Goal: Transaction & Acquisition: Purchase product/service

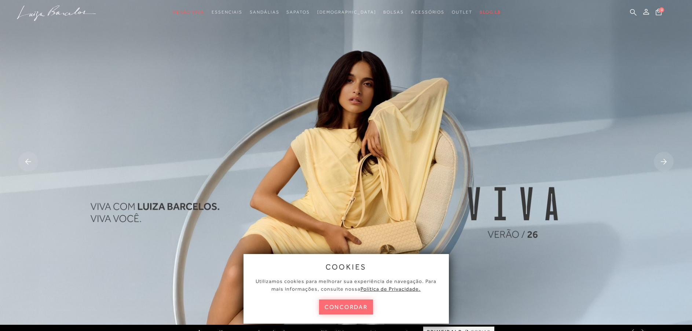
click at [332, 307] on button "concordar" at bounding box center [346, 307] width 54 height 15
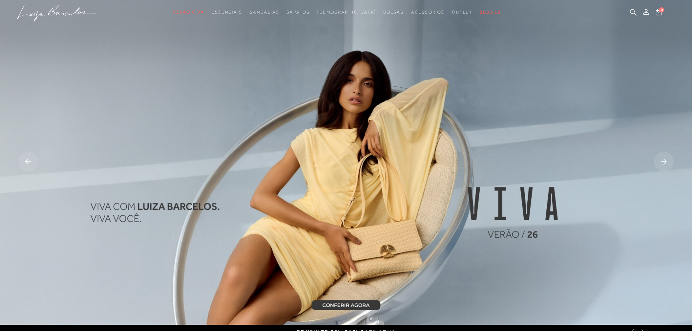
click at [355, 305] on img at bounding box center [346, 162] width 692 height 325
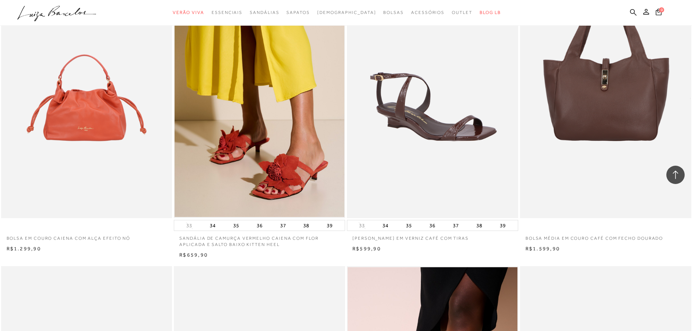
scroll to position [1321, 0]
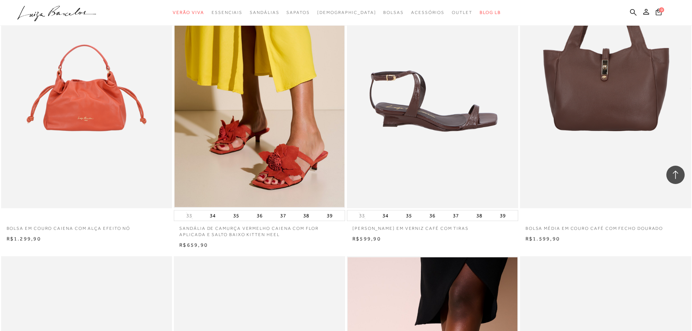
click at [422, 150] on img at bounding box center [433, 80] width 171 height 257
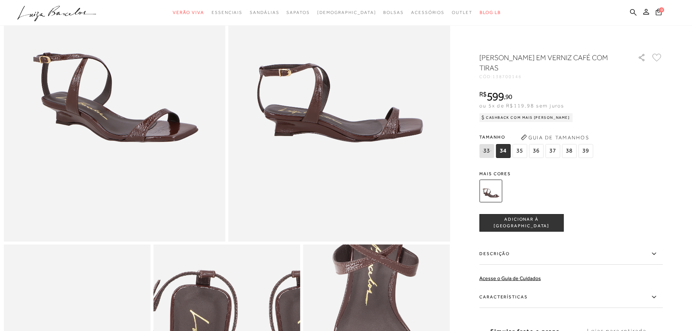
scroll to position [37, 0]
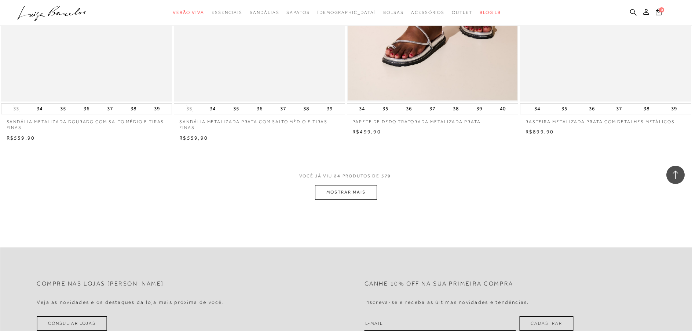
scroll to position [1798, 0]
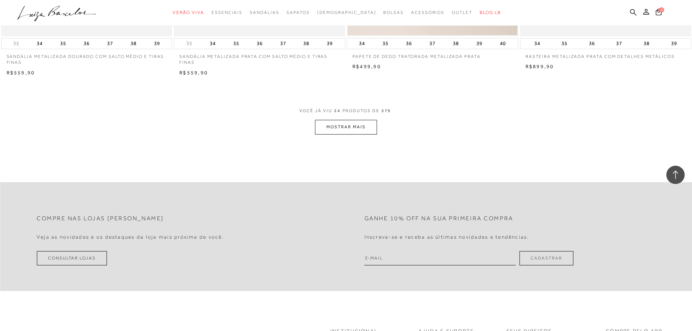
click at [361, 126] on button "MOSTRAR MAIS" at bounding box center [346, 127] width 62 height 14
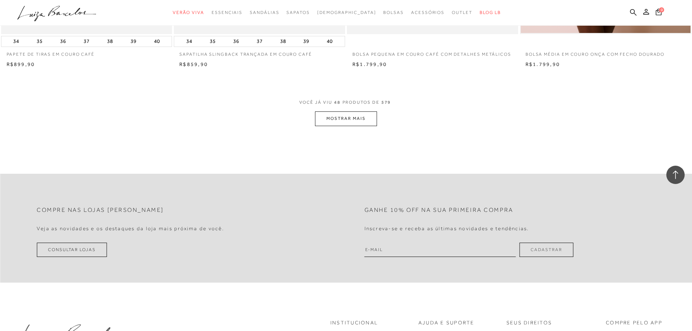
scroll to position [3632, 0]
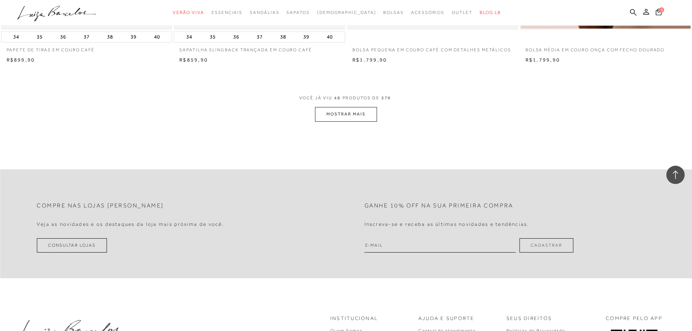
click at [344, 117] on button "MOSTRAR MAIS" at bounding box center [346, 114] width 62 height 14
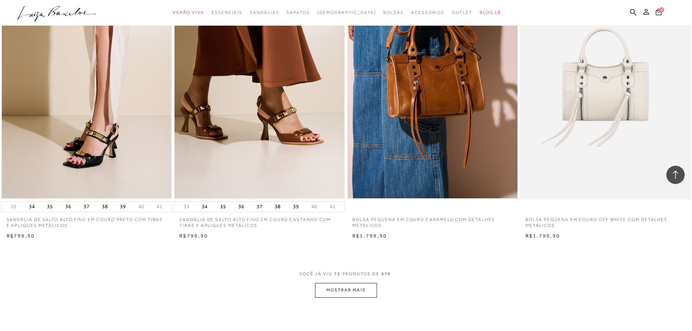
scroll to position [5319, 0]
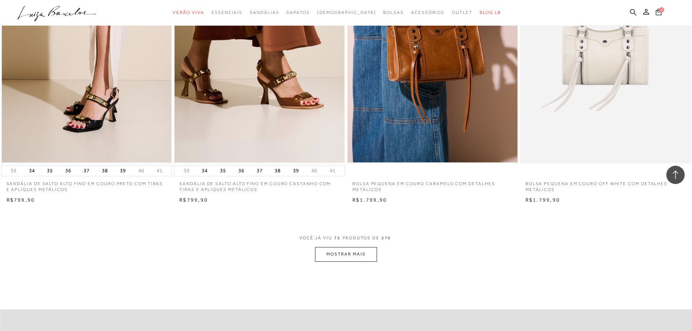
click at [336, 256] on button "MOSTRAR MAIS" at bounding box center [346, 254] width 62 height 14
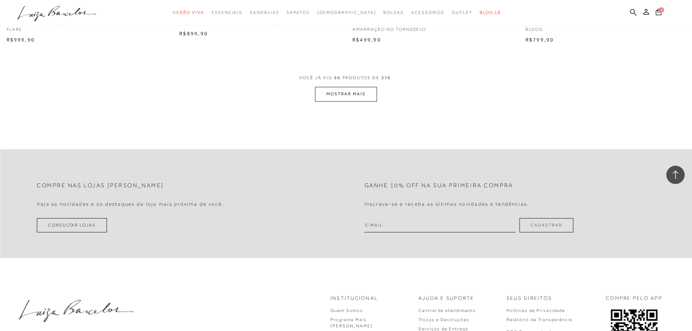
scroll to position [7300, 0]
click at [351, 96] on button "MOSTRAR MAIS" at bounding box center [346, 95] width 62 height 14
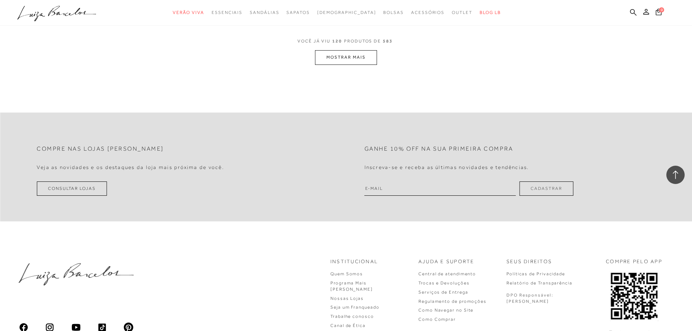
scroll to position [9171, 0]
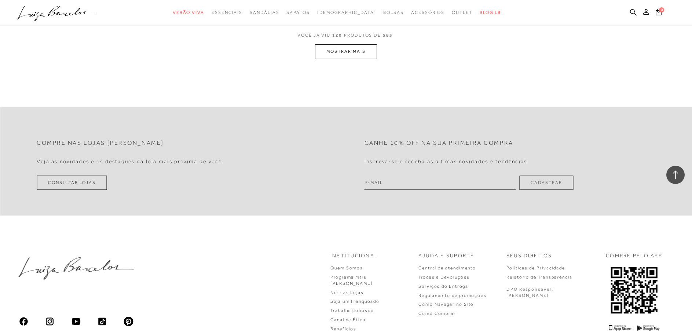
click at [342, 54] on button "MOSTRAR MAIS" at bounding box center [346, 51] width 62 height 14
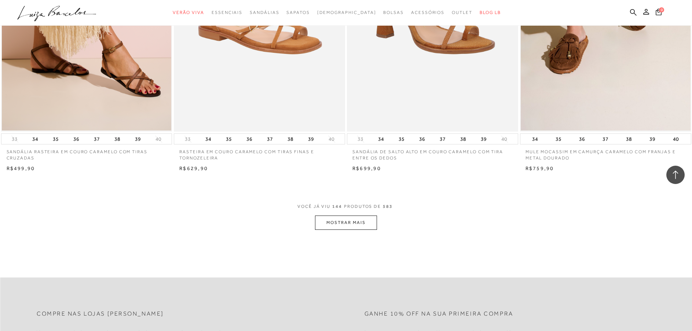
scroll to position [10932, 0]
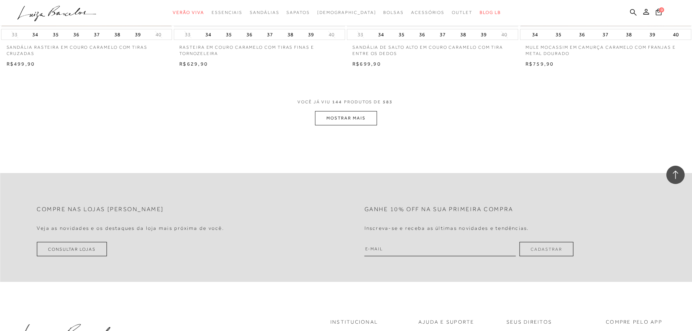
click at [358, 121] on button "MOSTRAR MAIS" at bounding box center [346, 118] width 62 height 14
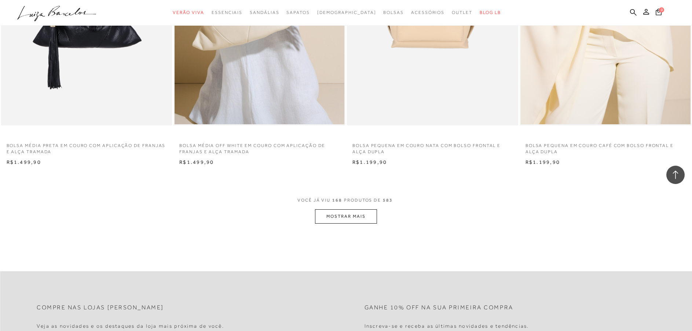
scroll to position [12730, 0]
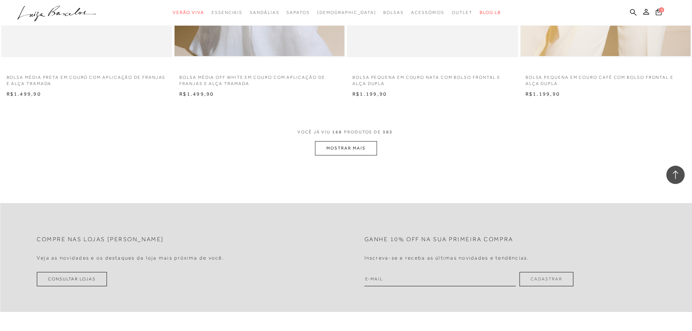
click at [363, 143] on button "MOSTRAR MAIS" at bounding box center [346, 148] width 62 height 14
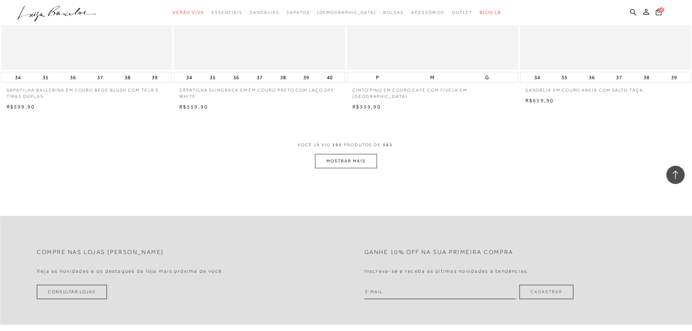
scroll to position [14637, 0]
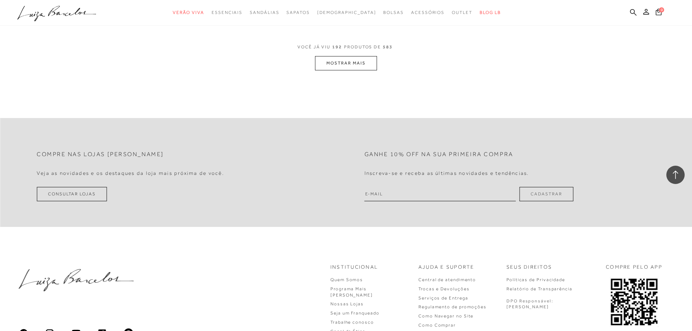
click at [364, 66] on button "MOSTRAR MAIS" at bounding box center [346, 63] width 62 height 14
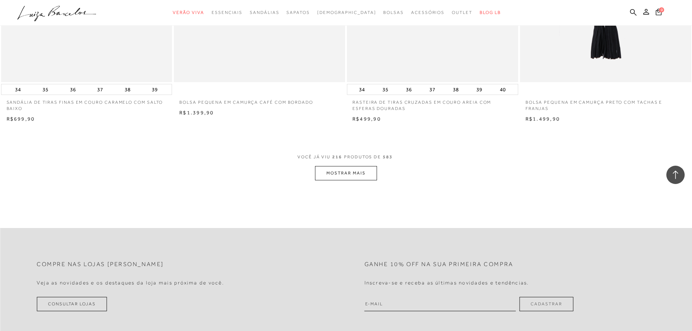
scroll to position [16398, 0]
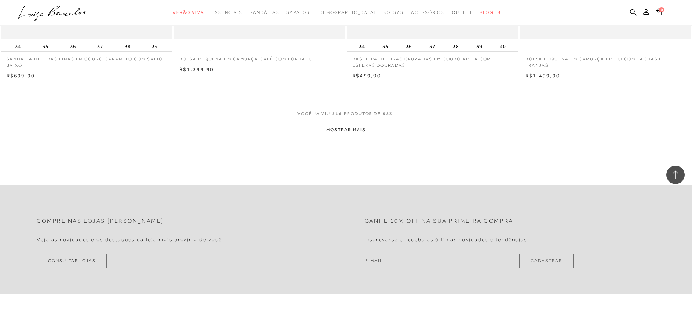
click at [336, 137] on button "MOSTRAR MAIS" at bounding box center [346, 130] width 62 height 14
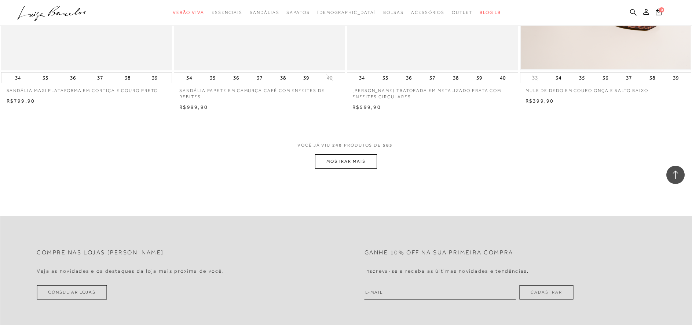
scroll to position [18196, 0]
click at [343, 163] on button "MOSTRAR MAIS" at bounding box center [346, 160] width 62 height 14
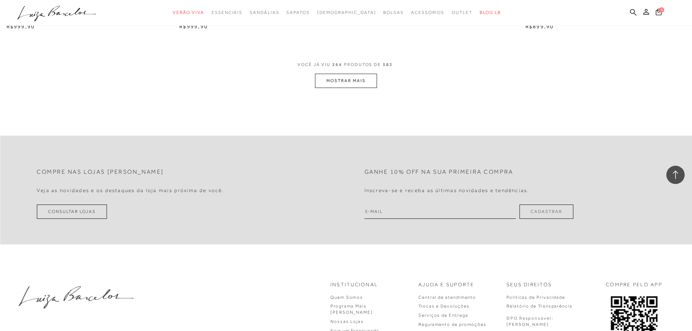
scroll to position [20103, 0]
